Goal: Obtain resource: Download file/media

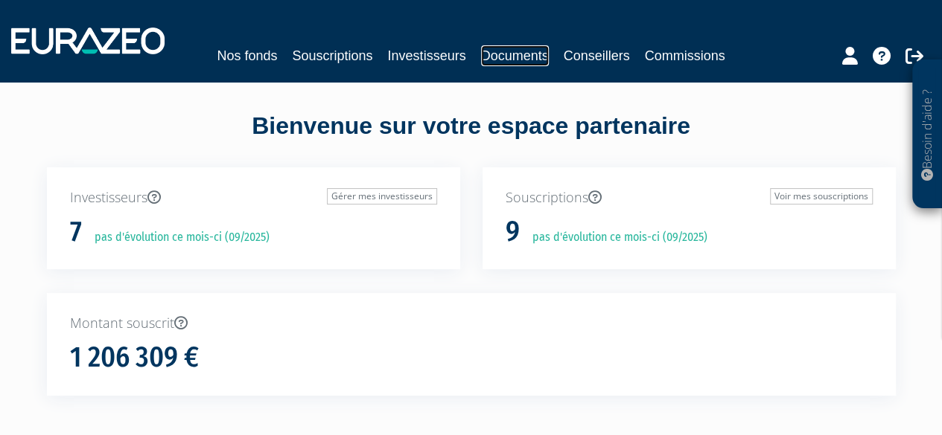
click at [500, 49] on link "Documents" at bounding box center [515, 55] width 68 height 21
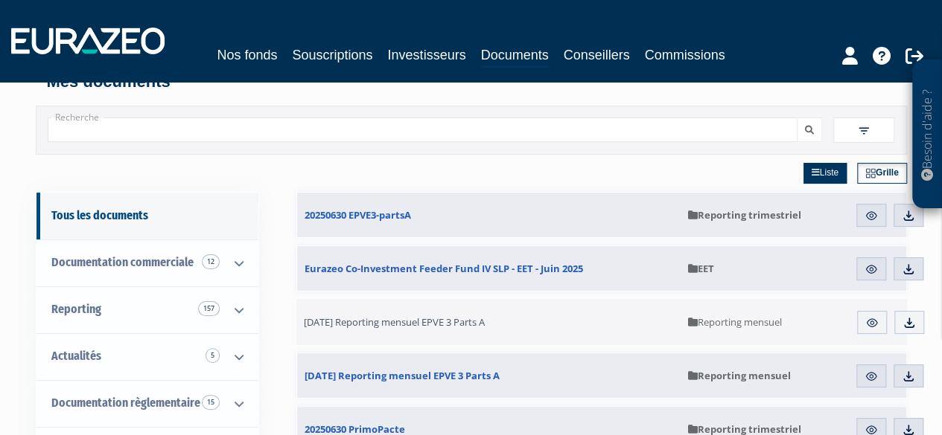
scroll to position [25, 0]
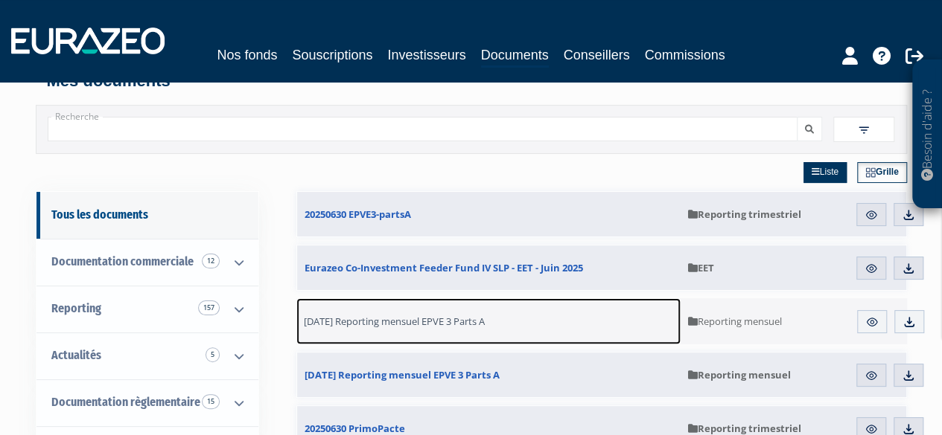
click at [485, 325] on span "31.07.2025 Reporting mensuel EPVE 3 Parts A" at bounding box center [394, 321] width 181 height 13
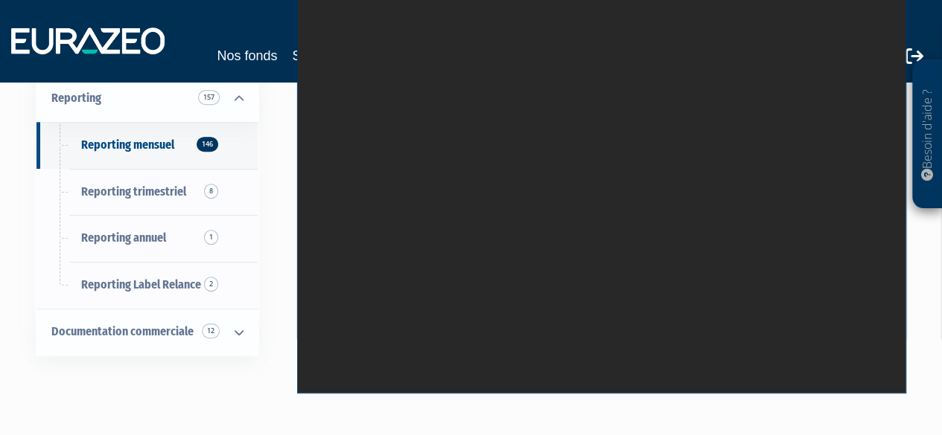
scroll to position [291, 0]
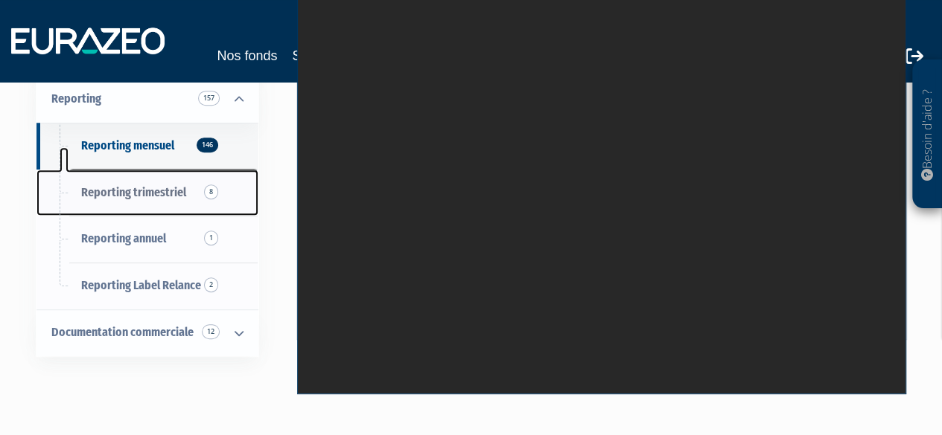
click at [183, 198] on span "Reporting trimestriel 8" at bounding box center [133, 192] width 105 height 14
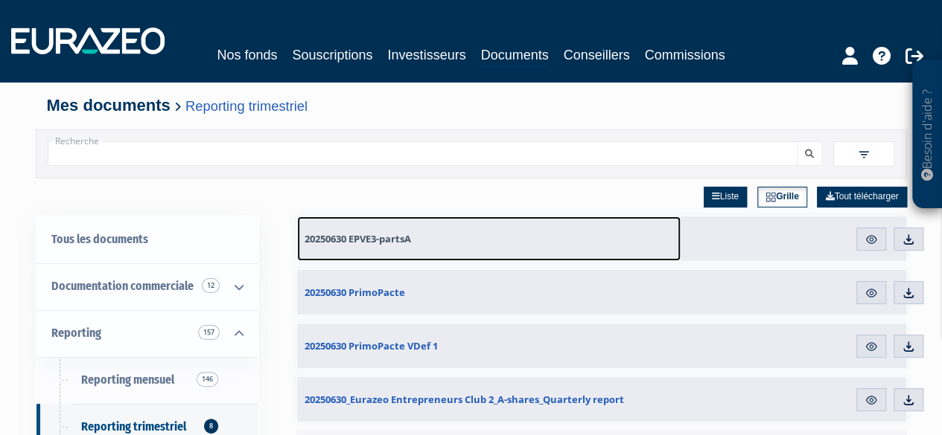
click at [590, 237] on link "20250630 EPVE3-partsA" at bounding box center [488, 239] width 383 height 45
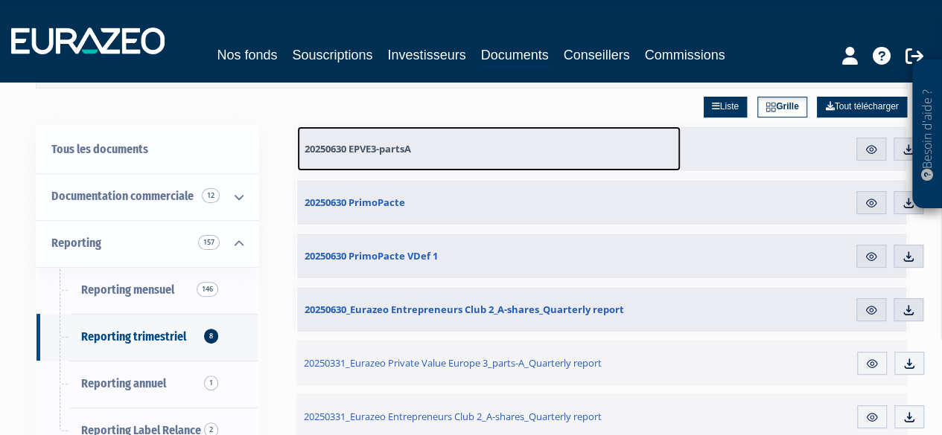
scroll to position [91, 0]
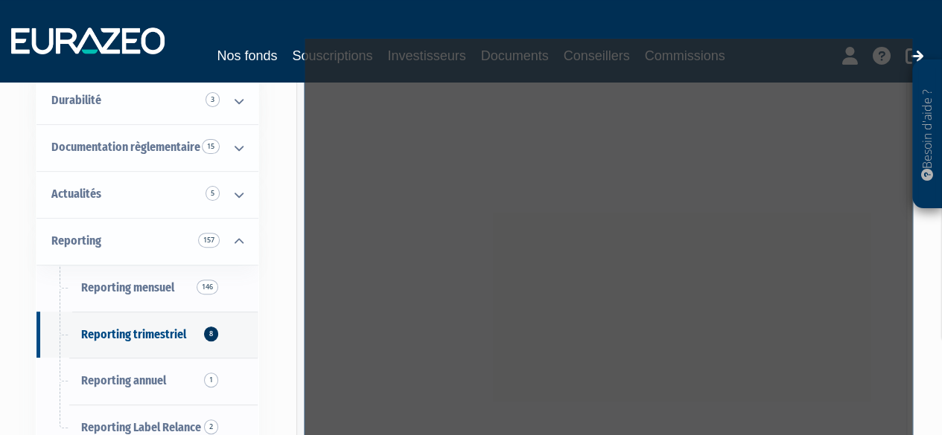
scroll to position [240, 0]
